Goal: Task Accomplishment & Management: Manage account settings

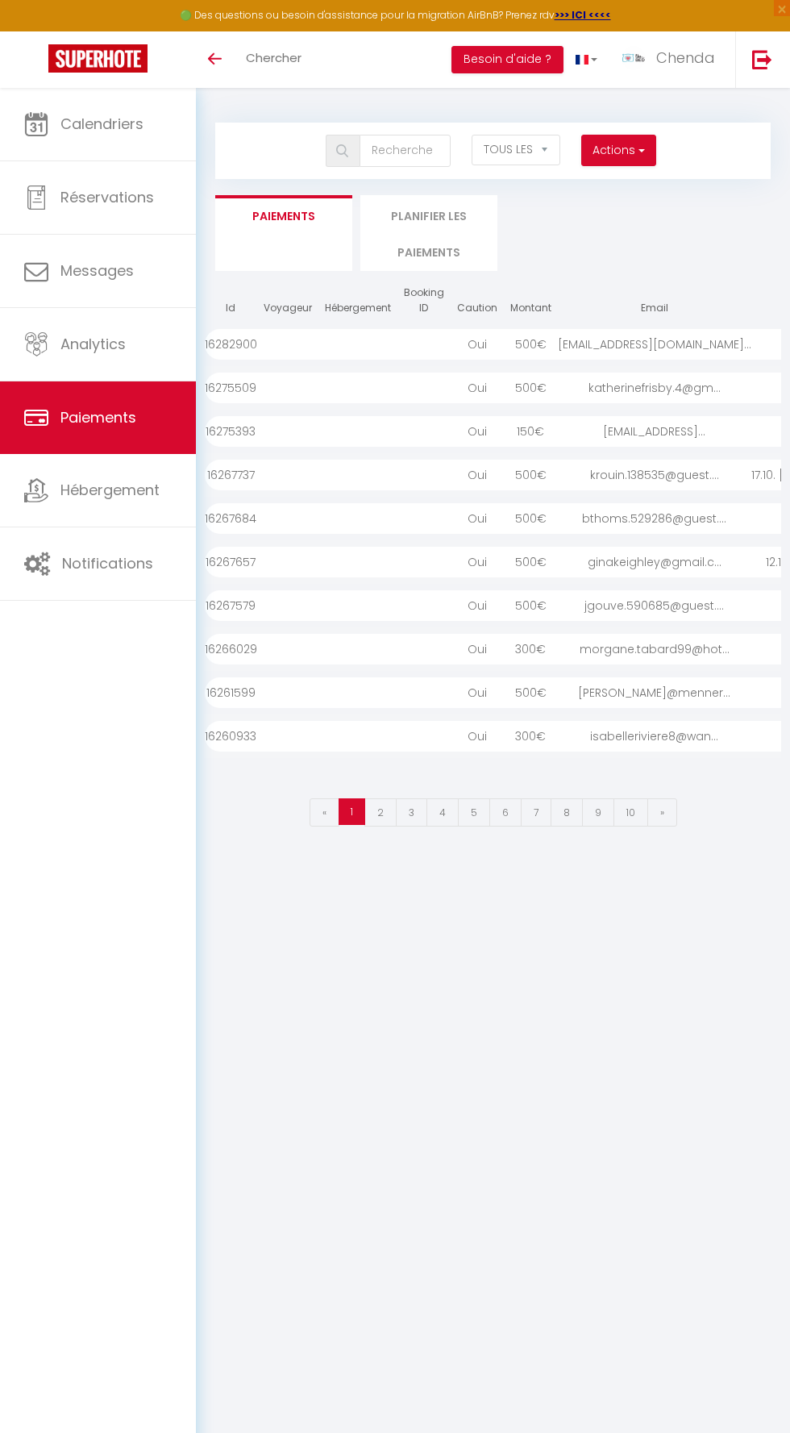
select select "2"
select select "0"
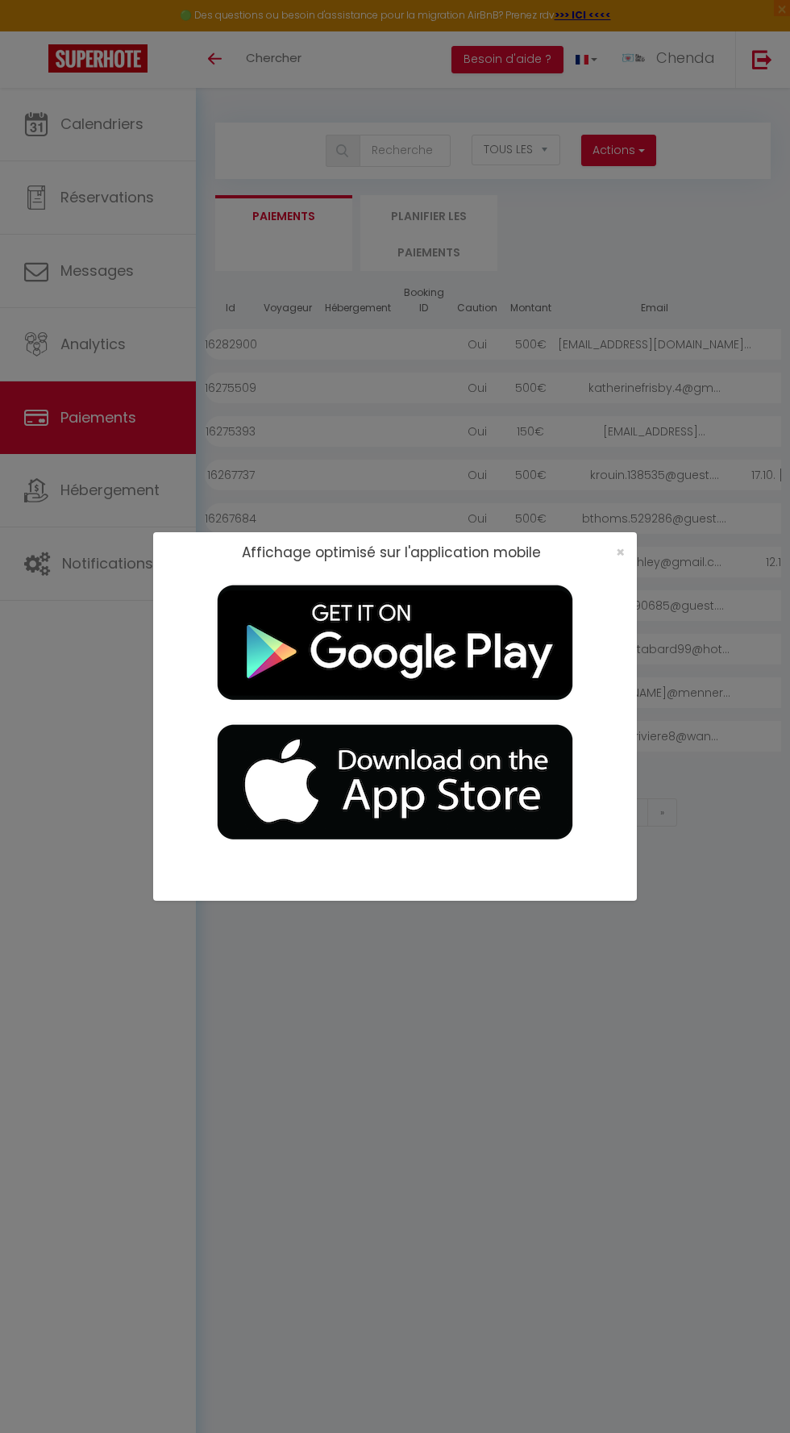
select select "2"
select select "0"
click at [620, 552] on span "×" at bounding box center [620, 552] width 9 height 20
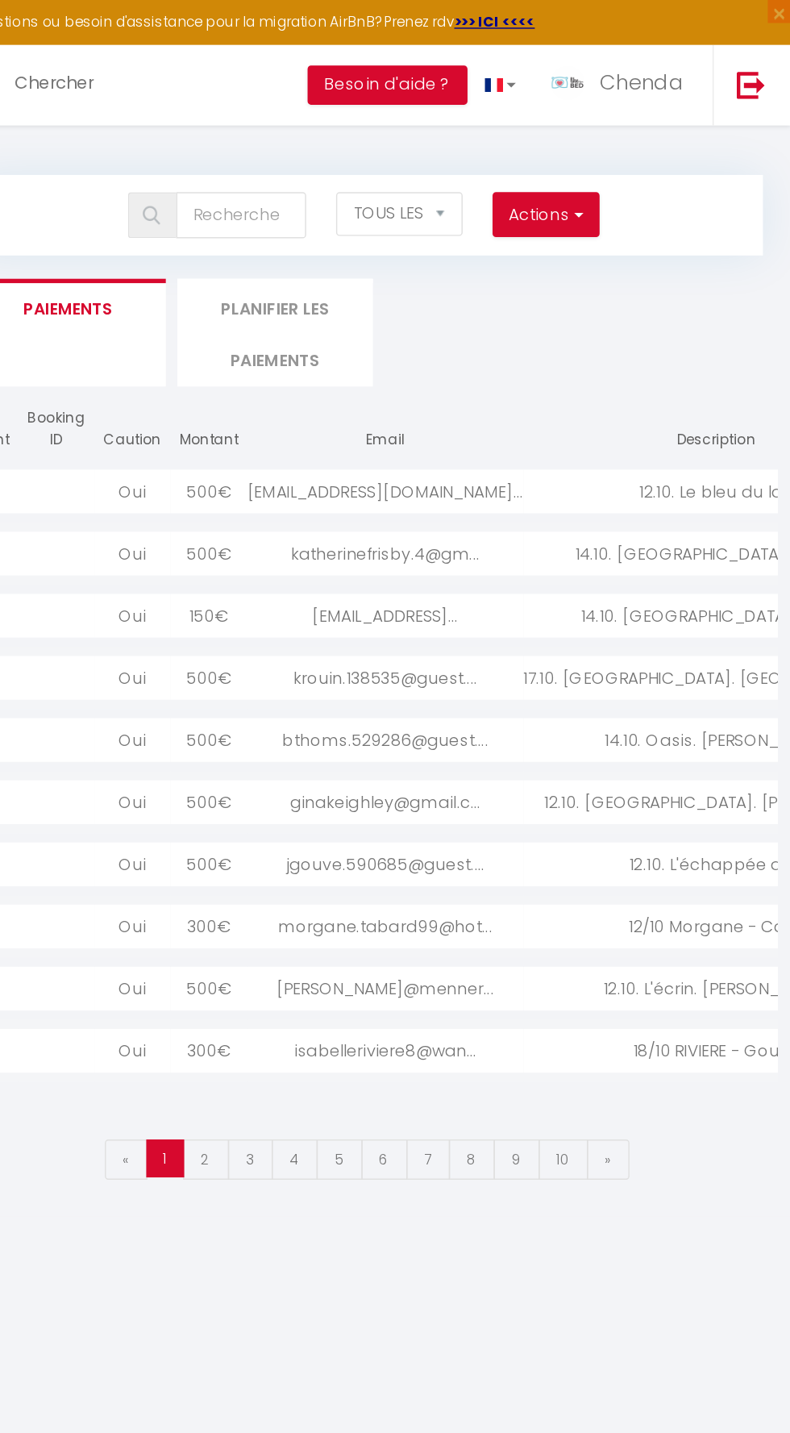
scroll to position [0, 226]
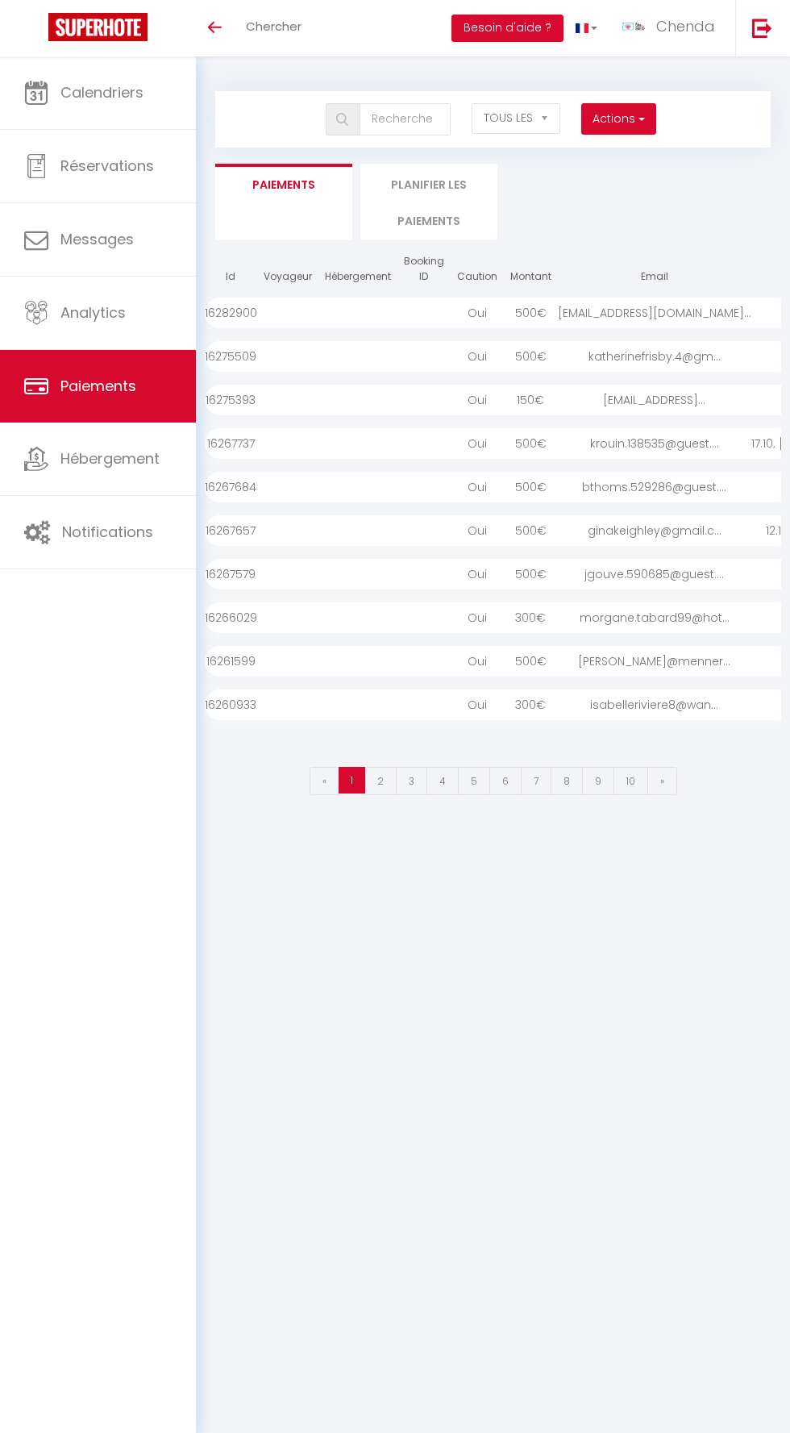
select select "2"
select select "0"
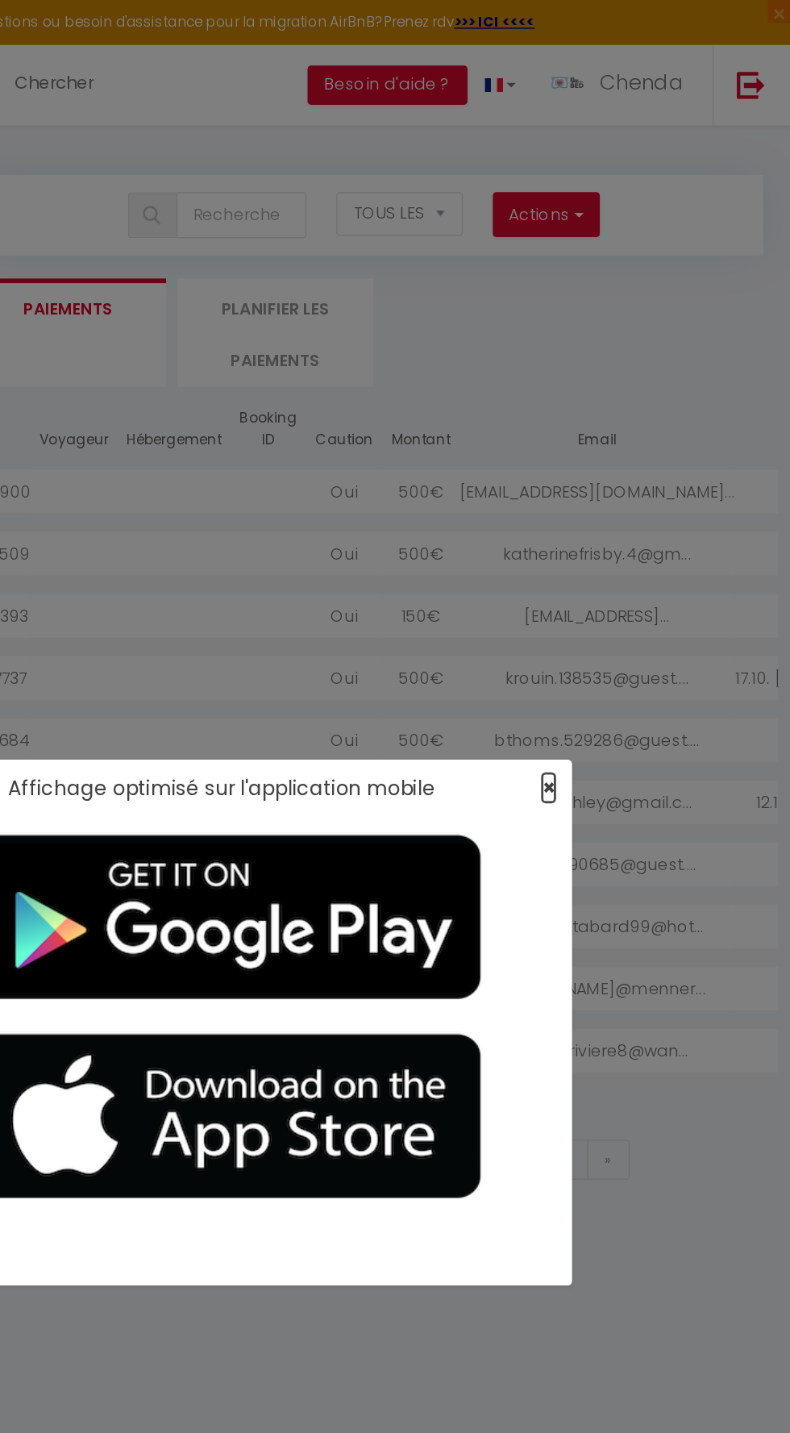
click at [620, 552] on span "×" at bounding box center [620, 552] width 9 height 20
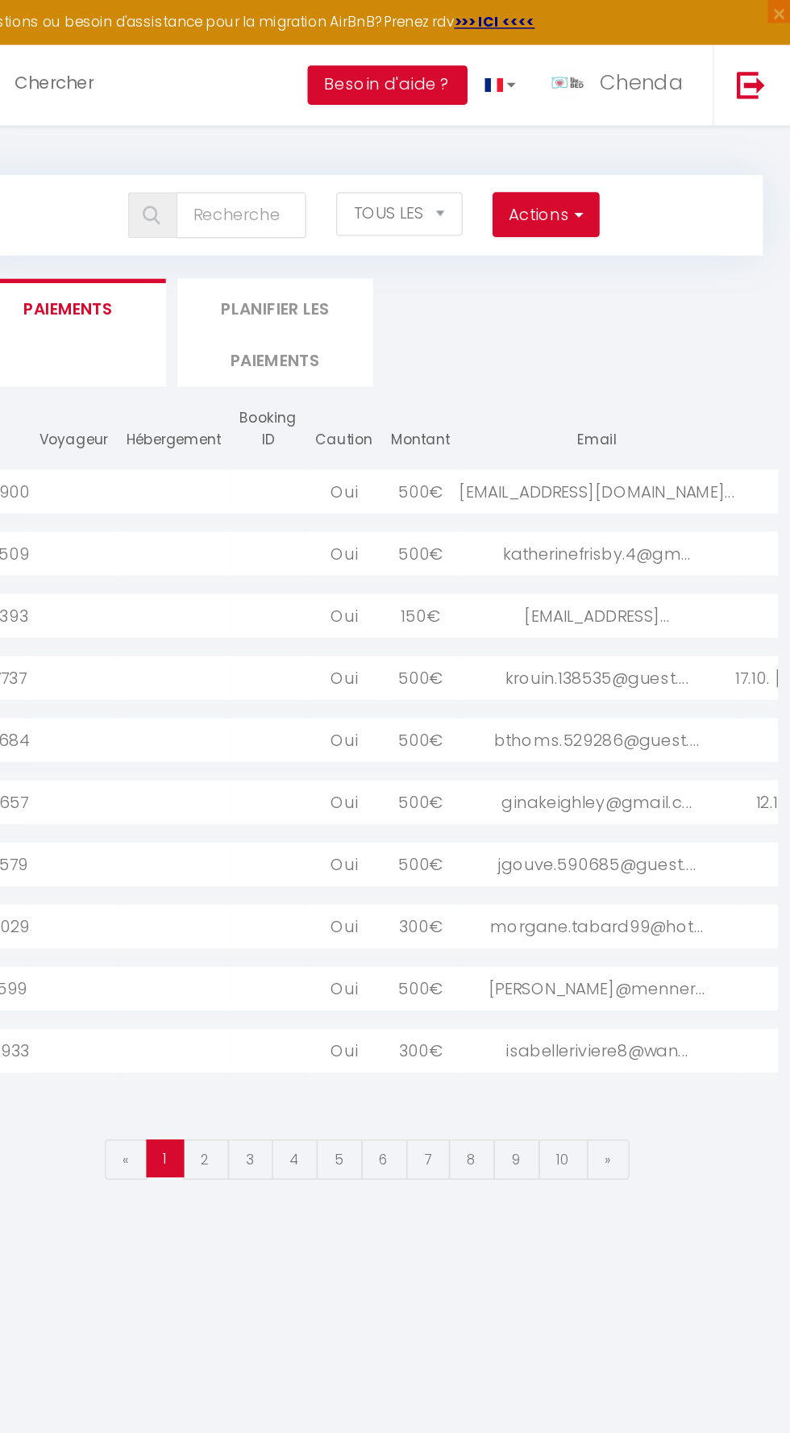
scroll to position [0, 226]
